Goal: Check status: Check status

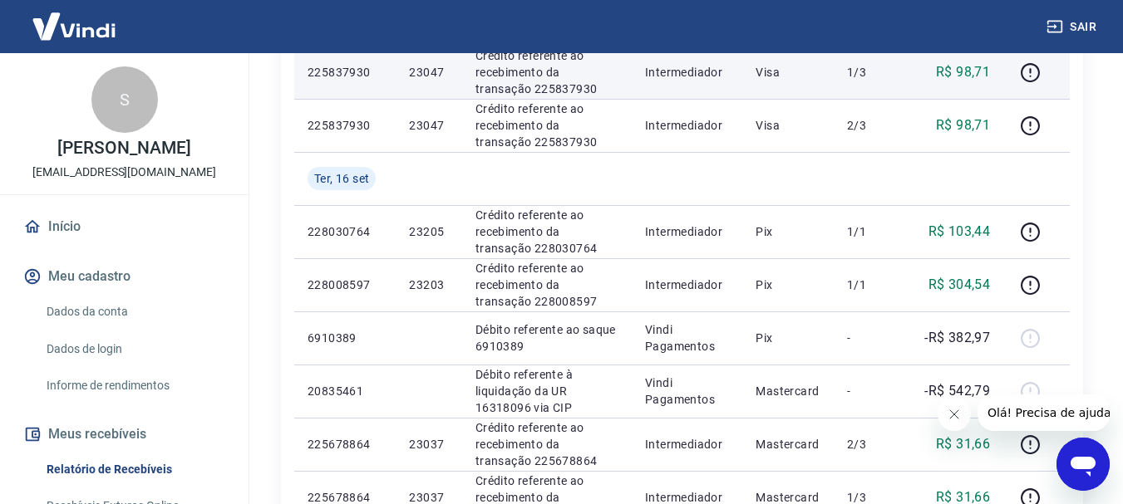
scroll to position [416, 0]
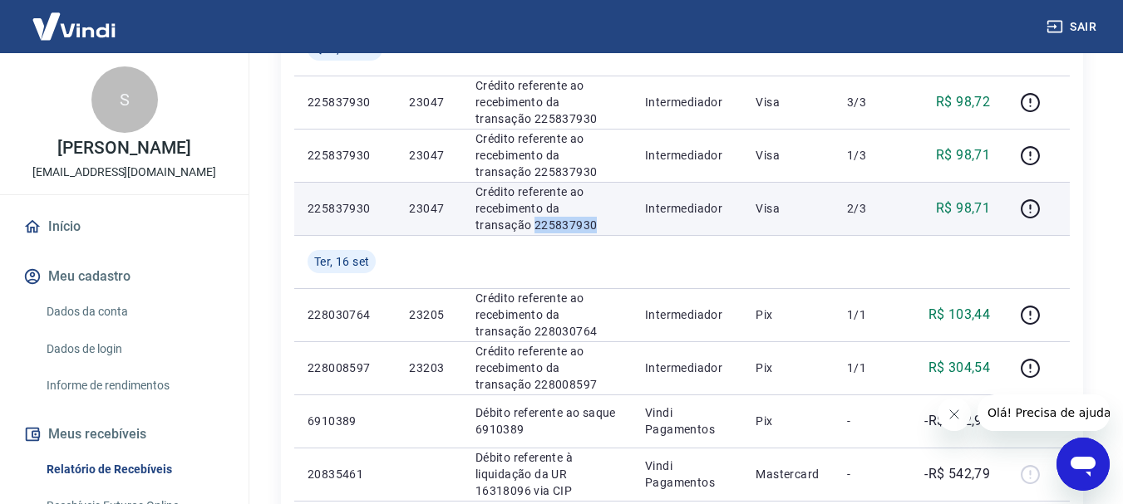
drag, startPoint x: 546, startPoint y: 227, endPoint x: 470, endPoint y: 218, distance: 77.0
click at [470, 218] on td "Crédito referente ao recebimento da transação 225837930" at bounding box center [547, 208] width 170 height 53
copy p "225837930"
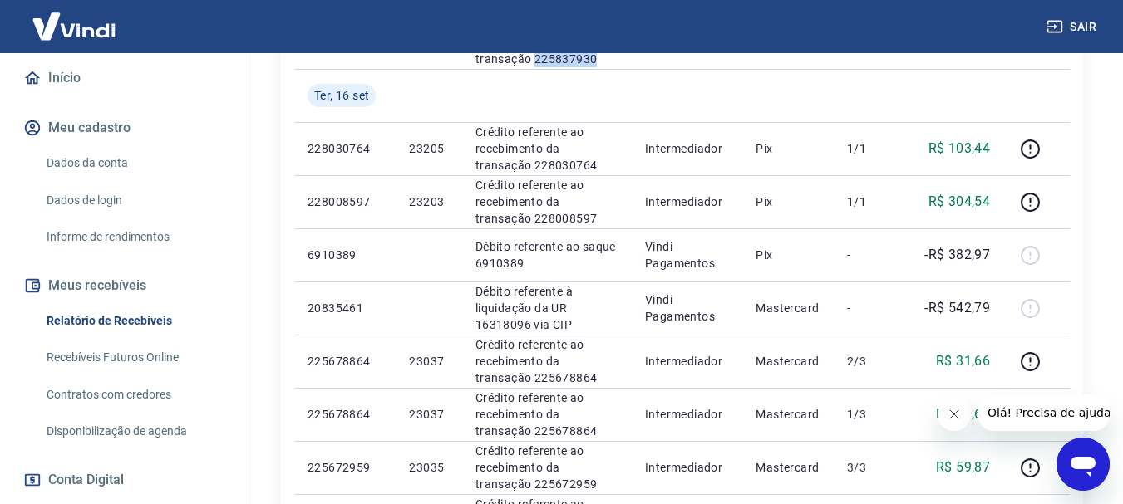
scroll to position [249, 0]
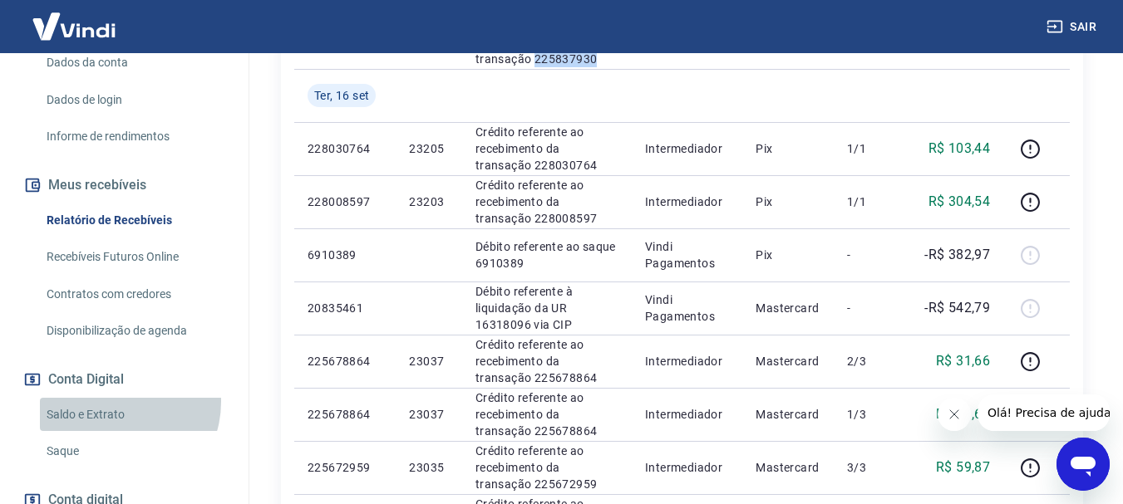
click at [114, 419] on link "Saldo e Extrato" at bounding box center [134, 415] width 189 height 34
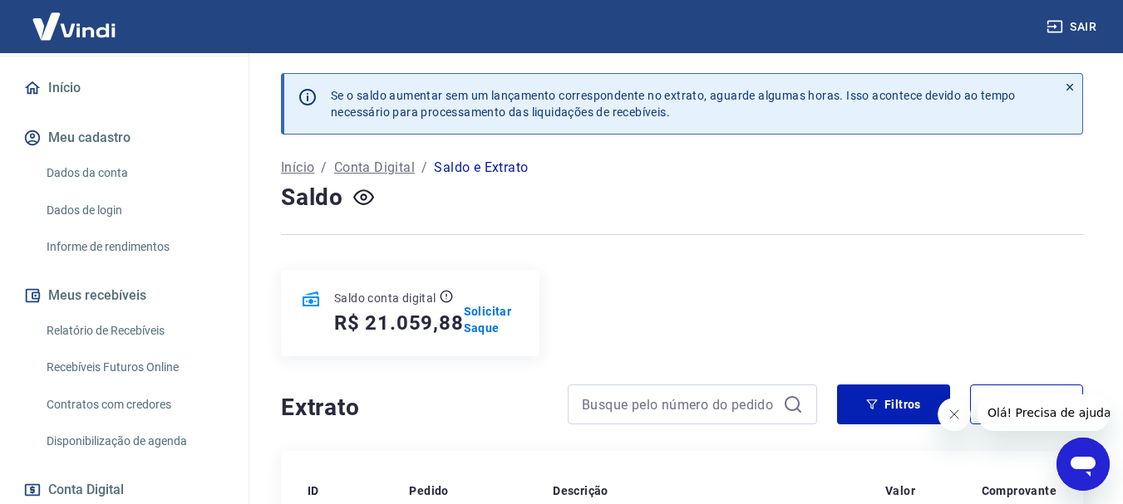
scroll to position [131, 0]
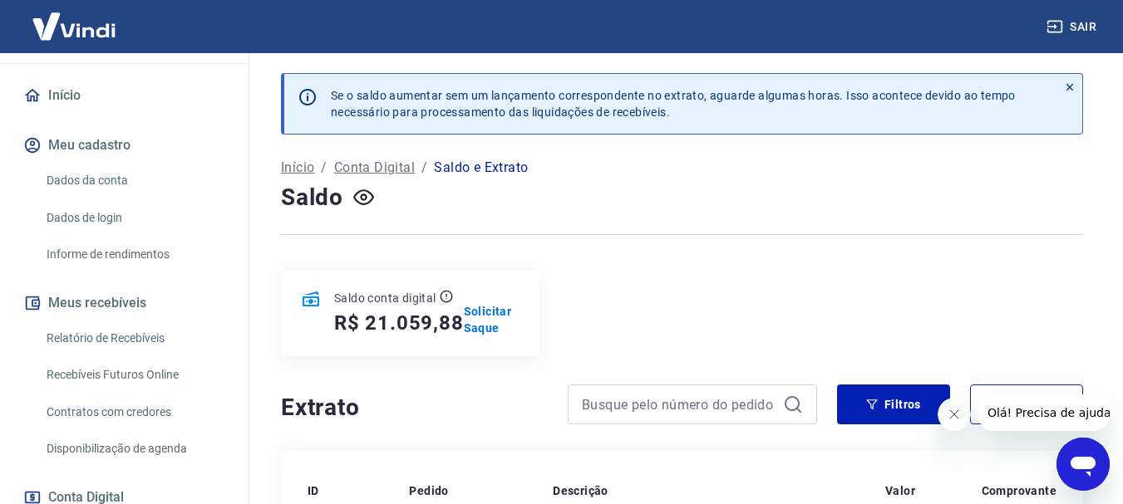
click at [135, 355] on link "Relatório de Recebíveis" at bounding box center [134, 339] width 189 height 34
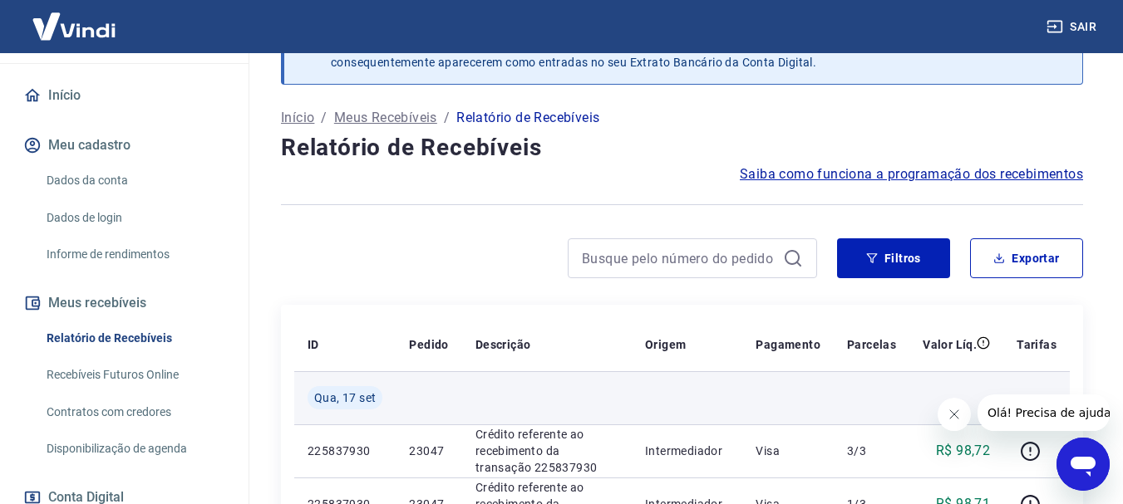
scroll to position [166, 0]
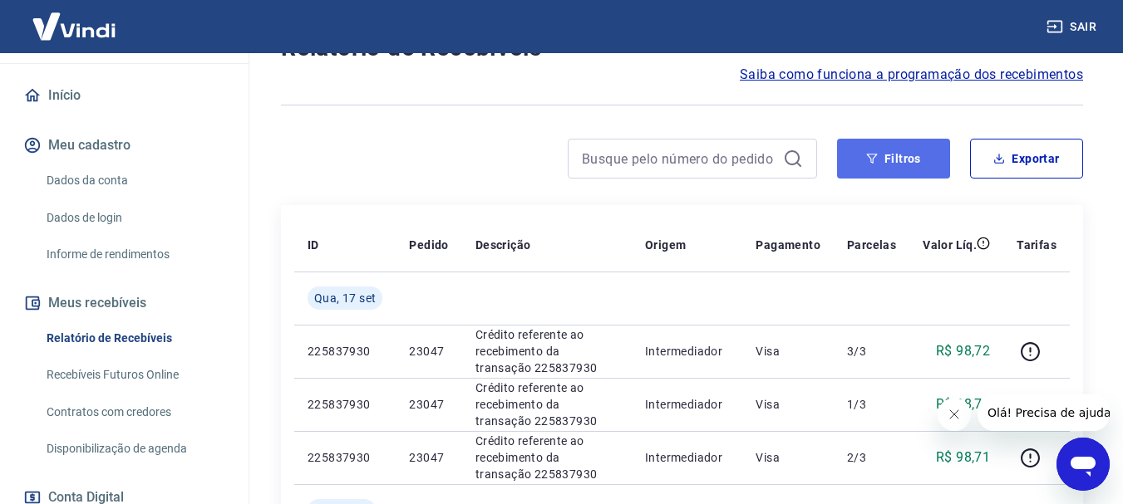
click at [905, 159] on button "Filtros" at bounding box center [893, 159] width 113 height 40
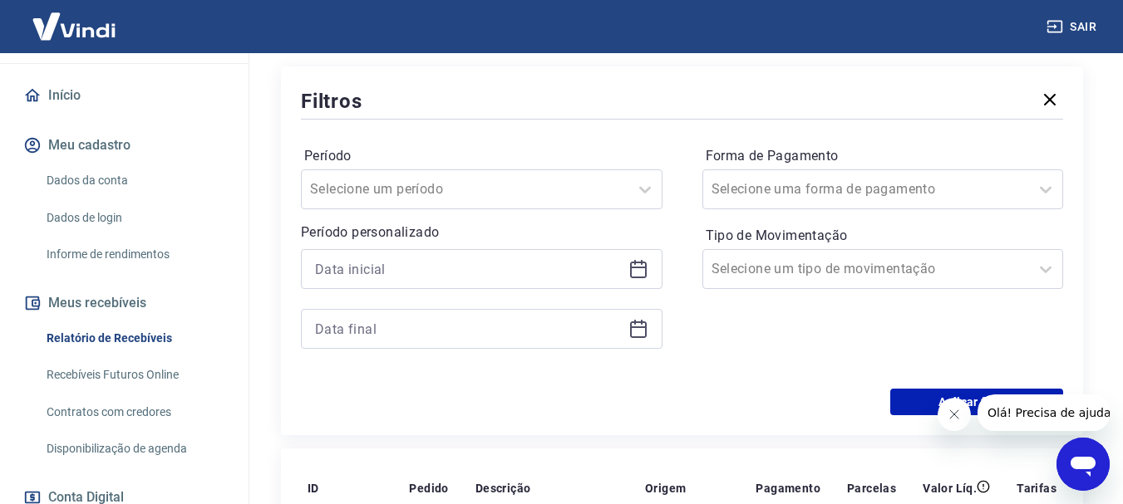
scroll to position [332, 0]
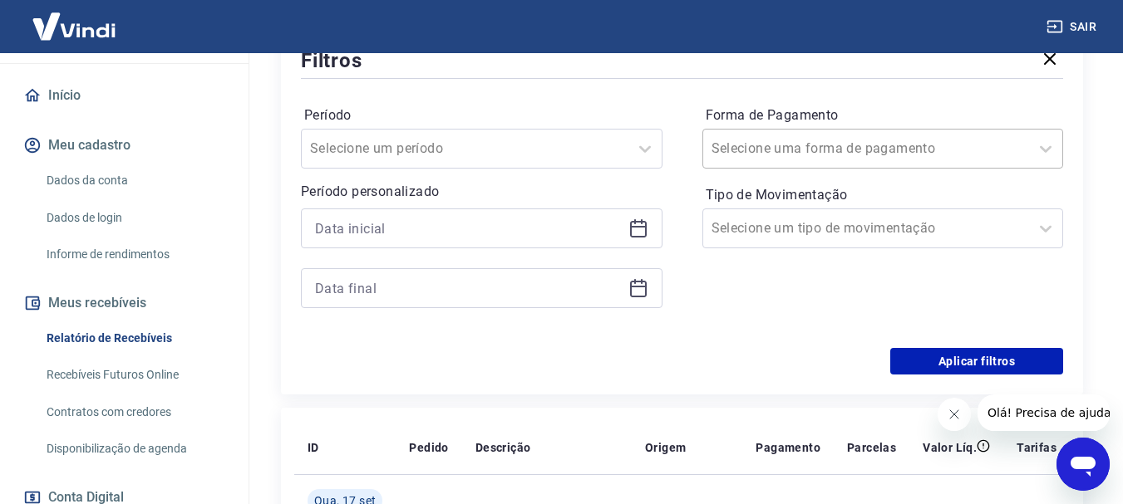
click at [731, 150] on input "Forma de Pagamento" at bounding box center [795, 149] width 168 height 20
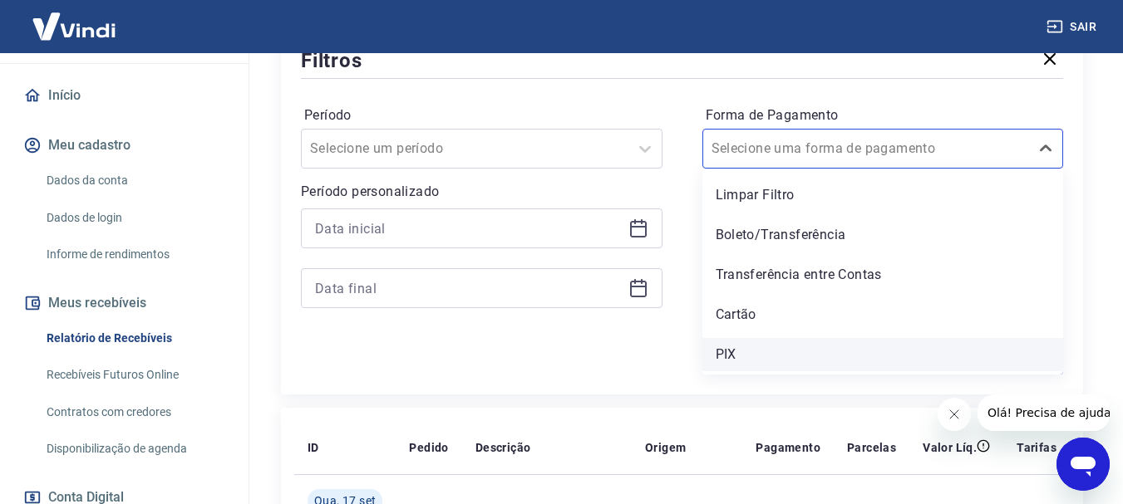
click at [739, 351] on div "PIX" at bounding box center [883, 354] width 362 height 33
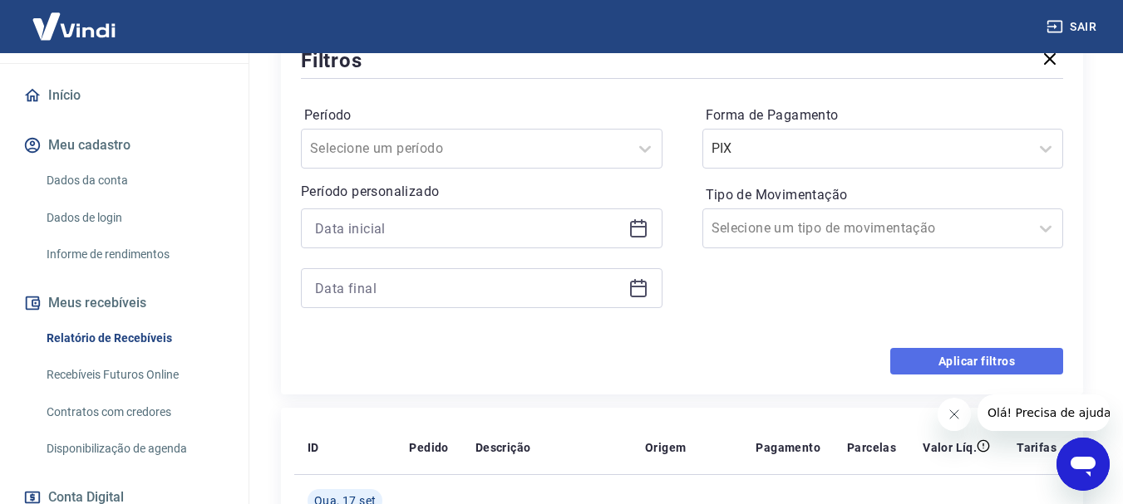
click at [939, 354] on button "Aplicar filtros" at bounding box center [976, 361] width 173 height 27
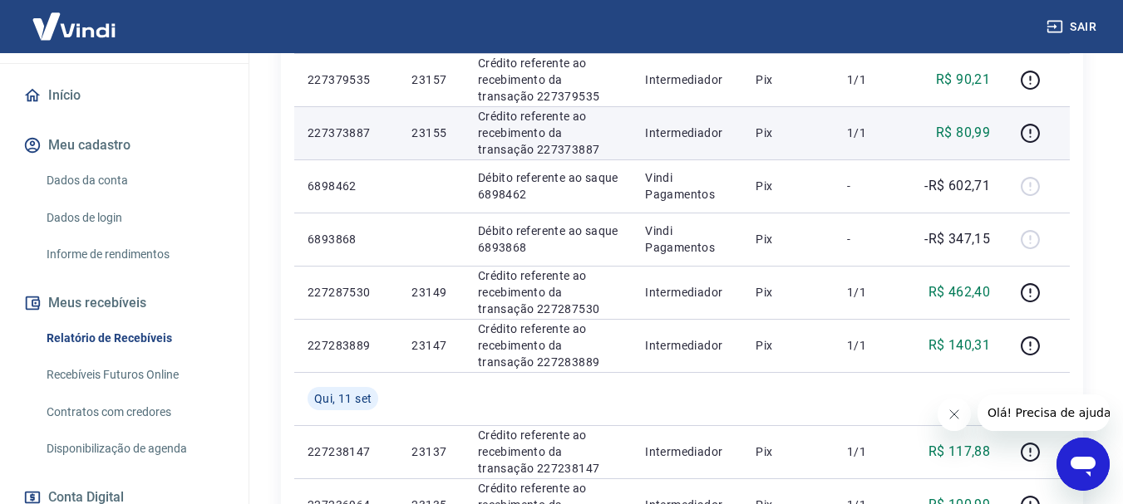
scroll to position [1330, 0]
